Goal: Information Seeking & Learning: Find specific fact

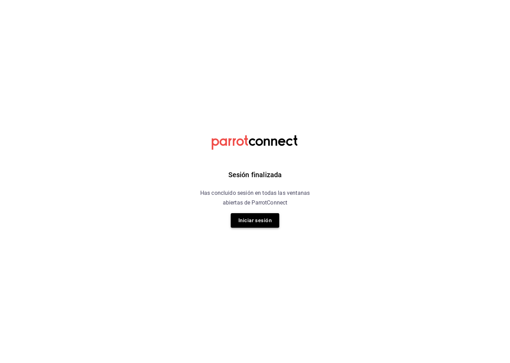
click at [273, 223] on button "Iniciar sesión" at bounding box center [255, 220] width 49 height 15
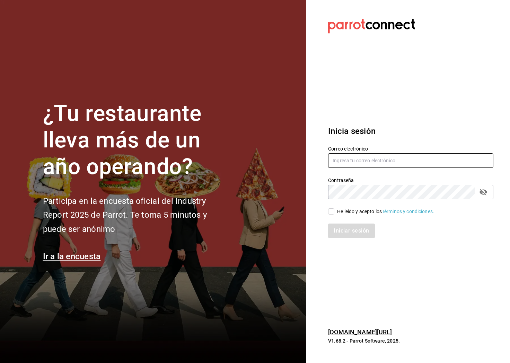
click at [353, 155] on input "text" at bounding box center [410, 160] width 165 height 15
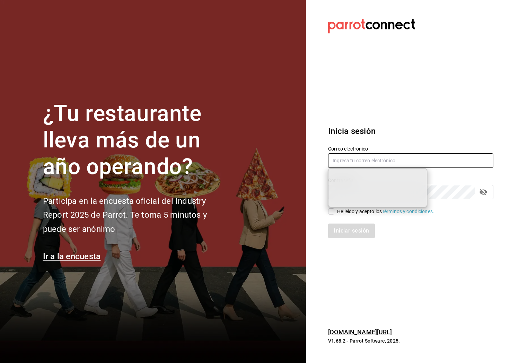
type input "[EMAIL_ADDRESS][DOMAIN_NAME]"
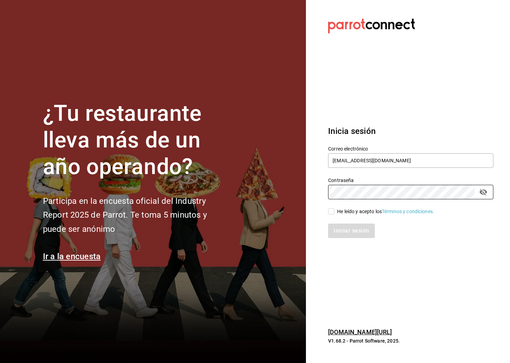
click at [329, 210] on input "He leído y acepto los Términos y condiciones." at bounding box center [331, 212] width 6 height 6
checkbox input "true"
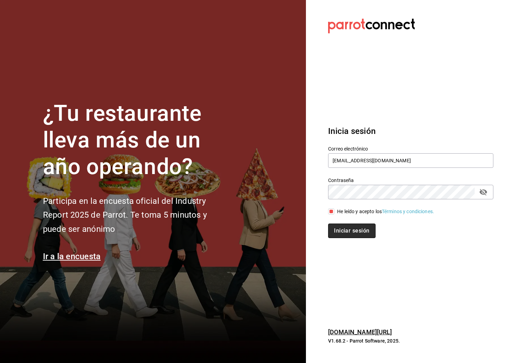
click at [348, 236] on button "Iniciar sesión" at bounding box center [351, 231] width 47 height 15
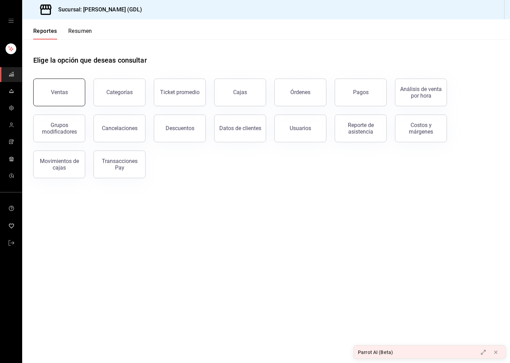
click at [62, 95] on div "Ventas" at bounding box center [59, 92] width 17 height 7
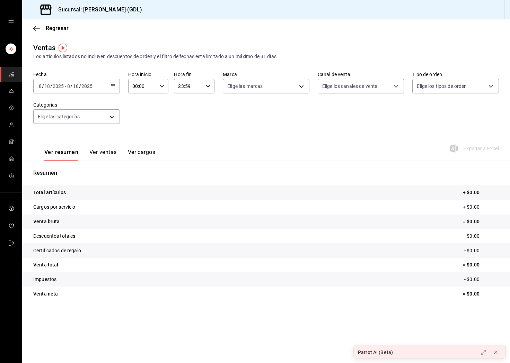
click at [101, 84] on div "2025-08-18 8 / 18 / 2025 - 2025-08-18 8 / 18 / 2025" at bounding box center [76, 86] width 87 height 15
click at [77, 168] on span "Rango de fechas" at bounding box center [66, 169] width 54 height 7
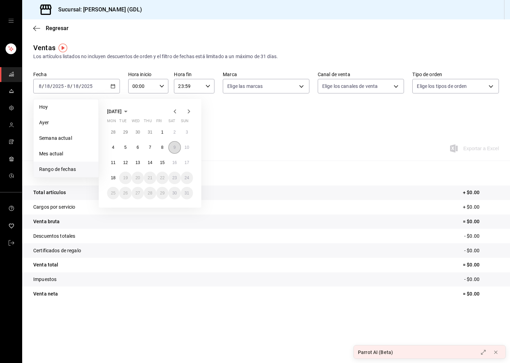
click at [176, 149] on button "9" at bounding box center [174, 147] width 12 height 12
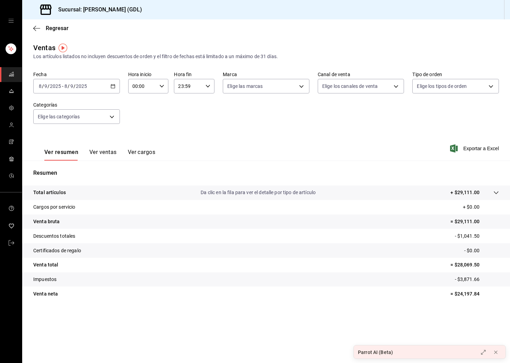
click at [484, 222] on p "= $29,111.00" at bounding box center [474, 221] width 49 height 7
drag, startPoint x: 484, startPoint y: 262, endPoint x: 458, endPoint y: 265, distance: 26.5
click at [458, 265] on p "= $28,069.50" at bounding box center [474, 265] width 49 height 7
copy p "28,069.50"
click at [111, 89] on div "2025-08-09 8 / 9 / 2025 - 2025-08-09 8 / 9 / 2025" at bounding box center [76, 86] width 87 height 15
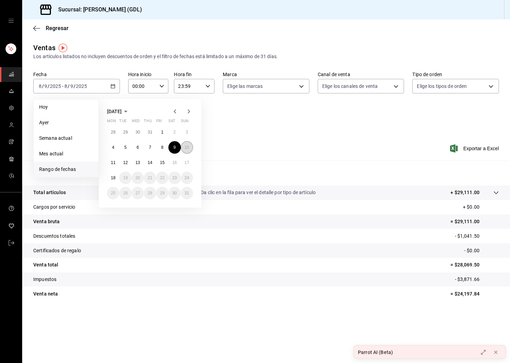
click at [187, 146] on abbr "10" at bounding box center [187, 147] width 5 height 5
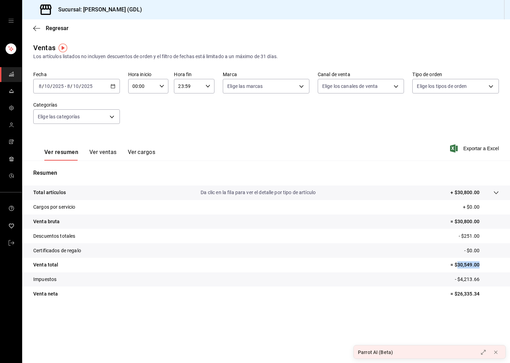
drag, startPoint x: 482, startPoint y: 264, endPoint x: 456, endPoint y: 263, distance: 25.7
click at [456, 263] on p "= $30,549.00" at bounding box center [474, 265] width 49 height 7
copy p "30,549.00"
click at [95, 84] on div "2025-08-10 8 / 10 / 2025 - 2025-08-10 8 / 10 / 2025" at bounding box center [76, 86] width 87 height 15
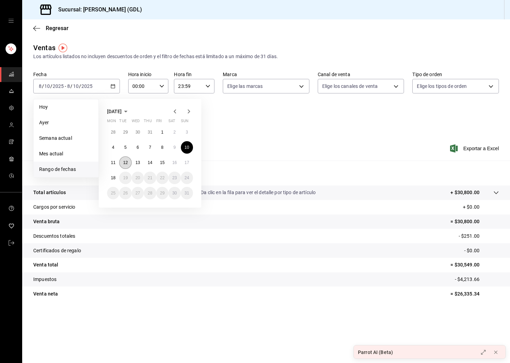
click at [125, 163] on abbr "12" at bounding box center [125, 162] width 5 height 5
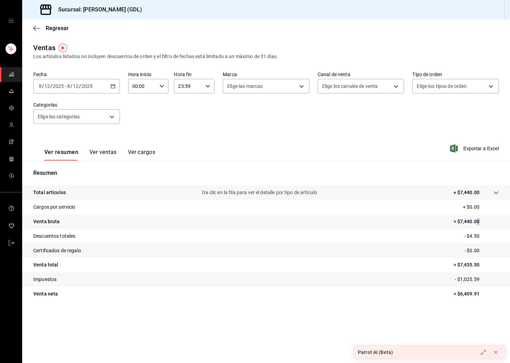
drag, startPoint x: 483, startPoint y: 222, endPoint x: 477, endPoint y: 222, distance: 5.5
click at [477, 222] on p "= $7,440.00" at bounding box center [476, 221] width 45 height 7
click at [481, 265] on p "= $7,435.50" at bounding box center [476, 265] width 45 height 7
drag, startPoint x: 481, startPoint y: 265, endPoint x: 462, endPoint y: 265, distance: 18.7
click at [462, 265] on p "= $7,435.50" at bounding box center [476, 265] width 45 height 7
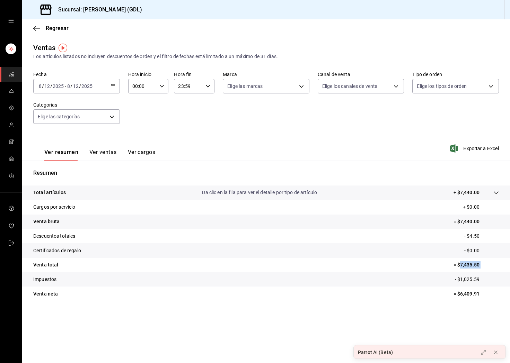
copy p "7,435.50"
click at [98, 84] on div "2025-08-12 8 / 12 / 2025 - 2025-08-12 8 / 12 / 2025" at bounding box center [76, 86] width 87 height 15
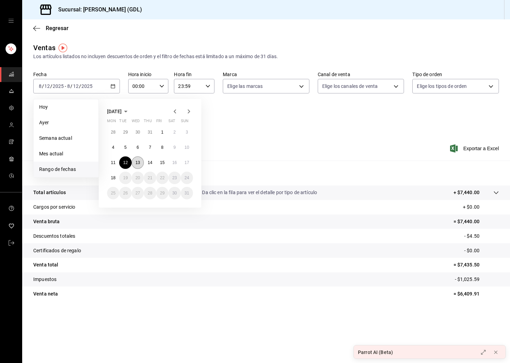
click at [140, 163] on abbr "13" at bounding box center [137, 162] width 5 height 5
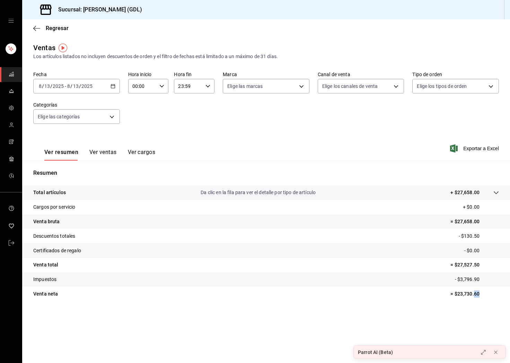
drag, startPoint x: 486, startPoint y: 296, endPoint x: 473, endPoint y: 296, distance: 12.8
click at [473, 296] on p "= $23,730.60" at bounding box center [474, 294] width 49 height 7
click at [485, 265] on p "= $27,527.50" at bounding box center [474, 265] width 49 height 7
drag, startPoint x: 485, startPoint y: 265, endPoint x: 457, endPoint y: 266, distance: 28.1
click at [457, 266] on p "= $27,527.50" at bounding box center [474, 265] width 49 height 7
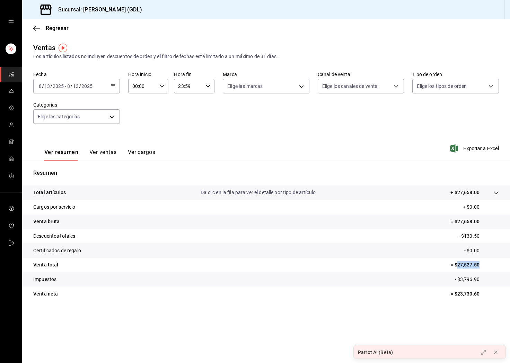
copy p "27,527.50"
click at [83, 80] on div "2025-08-13 8 / 13 / 2025 - 2025-08-13 8 / 13 / 2025" at bounding box center [76, 86] width 87 height 15
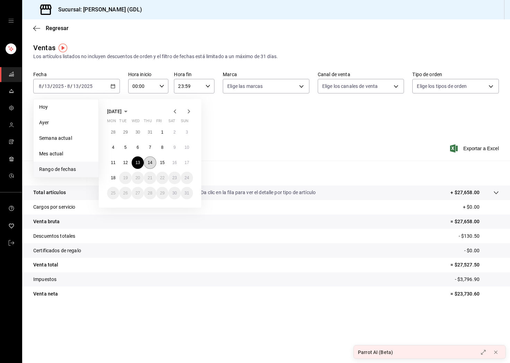
click at [151, 163] on abbr "14" at bounding box center [150, 162] width 5 height 5
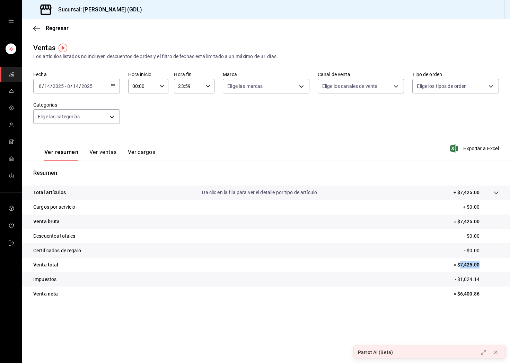
drag, startPoint x: 480, startPoint y: 265, endPoint x: 461, endPoint y: 265, distance: 19.1
click at [461, 265] on p "= $7,425.00" at bounding box center [476, 265] width 45 height 7
copy p "7,425.00"
click at [100, 90] on div "2025-08-14 8 / 14 / 2025 - 2025-08-14 8 / 14 / 2025" at bounding box center [76, 86] width 87 height 15
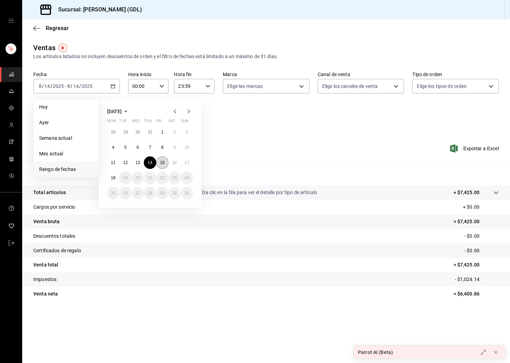
click at [163, 165] on abbr "15" at bounding box center [162, 162] width 5 height 5
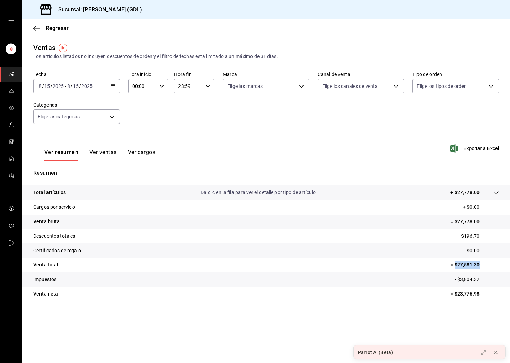
drag, startPoint x: 481, startPoint y: 266, endPoint x: 455, endPoint y: 266, distance: 26.3
click at [455, 266] on p "= $27,581.30" at bounding box center [474, 265] width 49 height 7
copy p "$27,581.30"
click at [94, 90] on div "2025-08-15 8 / 15 / 2025 - 2025-08-15 8 / 15 / 2025" at bounding box center [76, 86] width 87 height 15
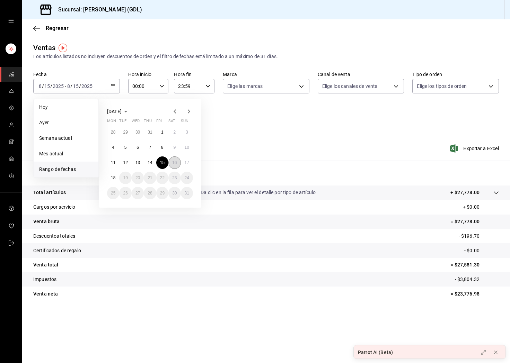
click at [176, 163] on abbr "16" at bounding box center [174, 162] width 5 height 5
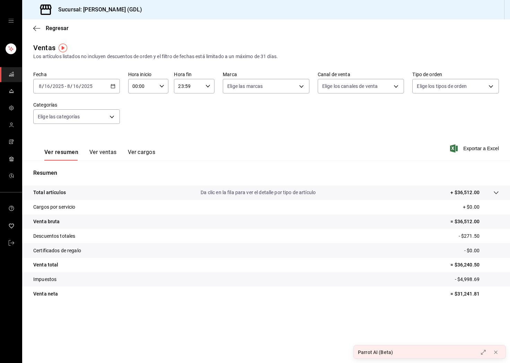
click at [494, 293] on p "= $31,241.81" at bounding box center [474, 294] width 49 height 7
drag, startPoint x: 484, startPoint y: 263, endPoint x: 456, endPoint y: 264, distance: 27.4
click at [456, 264] on p "= $36,240.50" at bounding box center [474, 265] width 49 height 7
copy p "36,240.50"
click at [58, 87] on input "2025" at bounding box center [58, 87] width 12 height 6
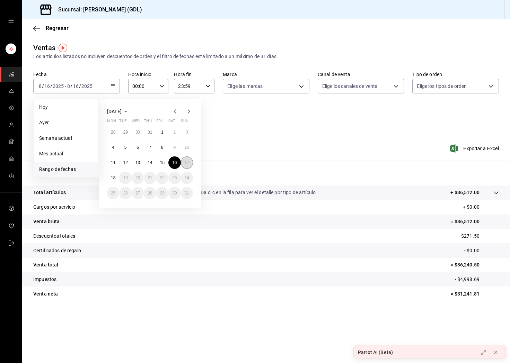
click at [182, 162] on button "17" at bounding box center [187, 163] width 12 height 12
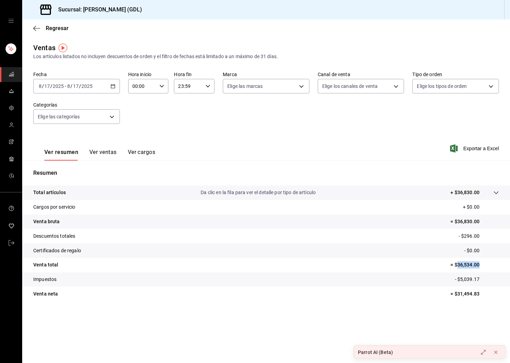
drag, startPoint x: 485, startPoint y: 265, endPoint x: 458, endPoint y: 265, distance: 27.4
click at [458, 265] on p "= $36,534.00" at bounding box center [474, 265] width 49 height 7
copy p "36,534.00"
